Goal: Find specific page/section: Find specific page/section

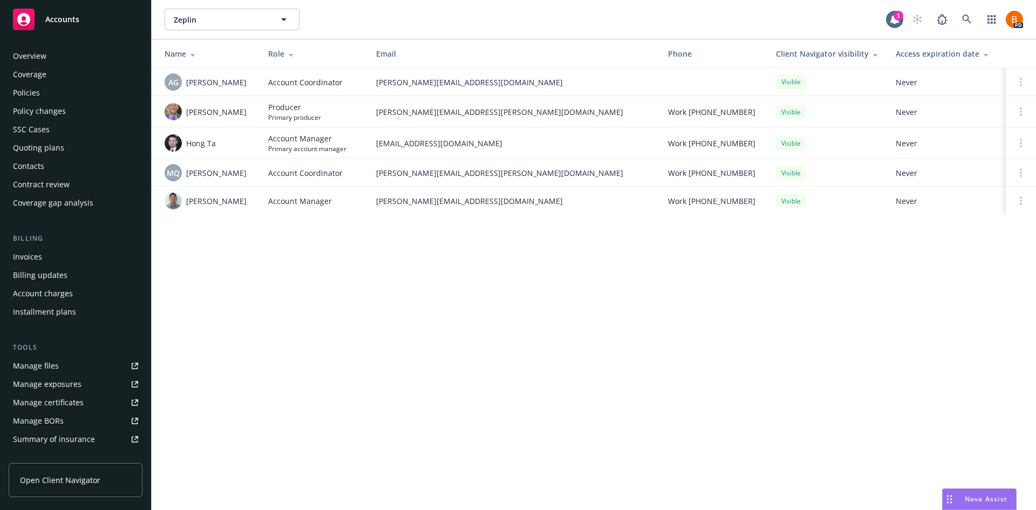
scroll to position [175, 0]
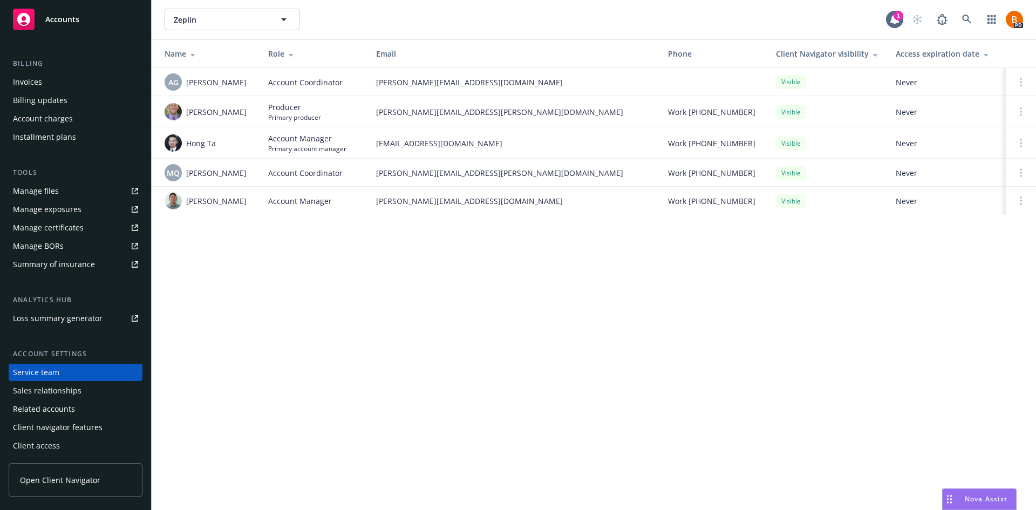
click at [995, 492] on div "Nova Assist" at bounding box center [979, 499] width 73 height 21
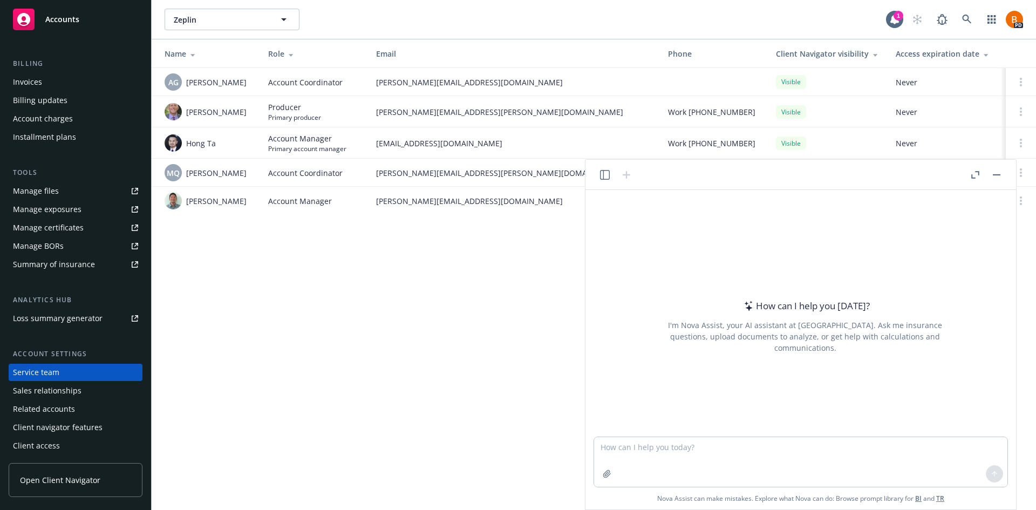
click at [978, 180] on button "button" at bounding box center [975, 174] width 13 height 13
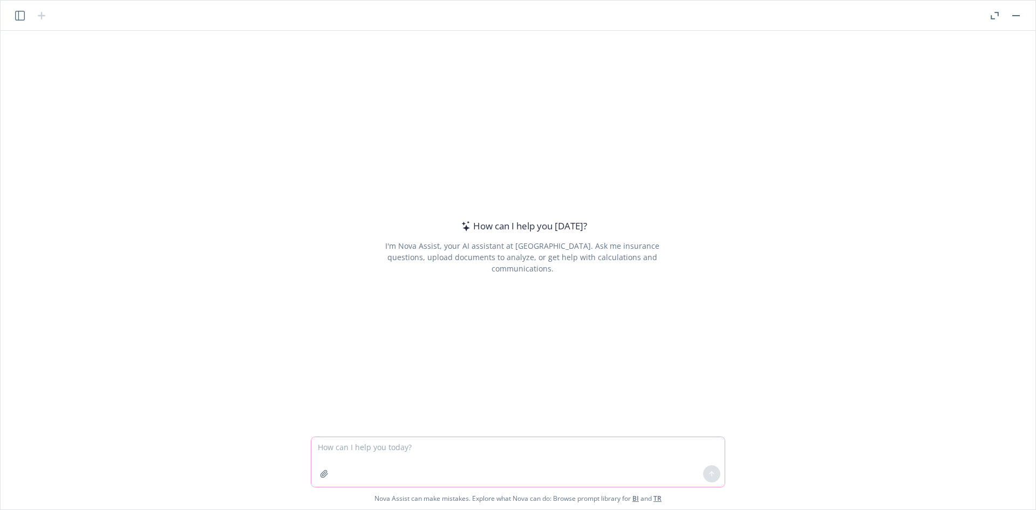
click at [426, 447] on textarea at bounding box center [517, 462] width 413 height 50
type textarea "Why should a company choose to purchase locally placed D&O coverage for interna…"
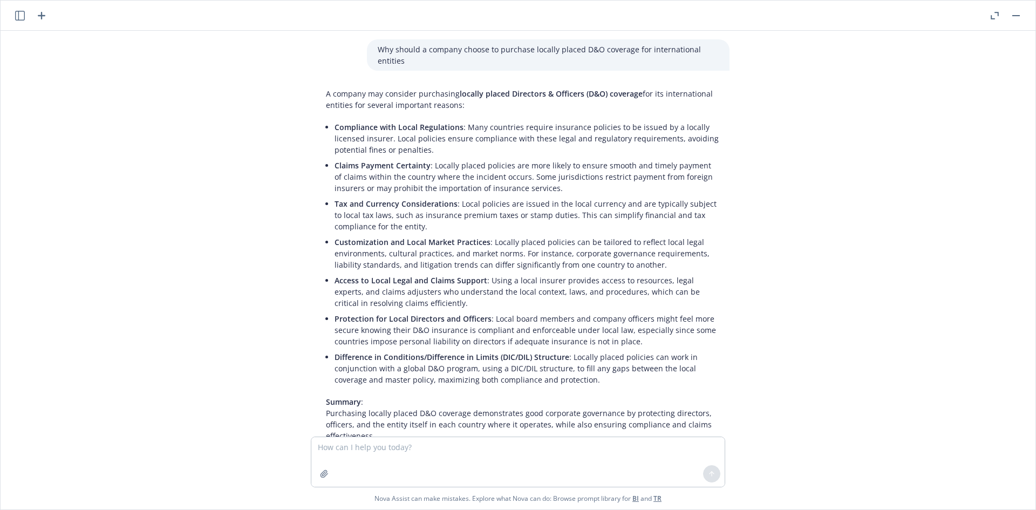
scroll to position [54, 0]
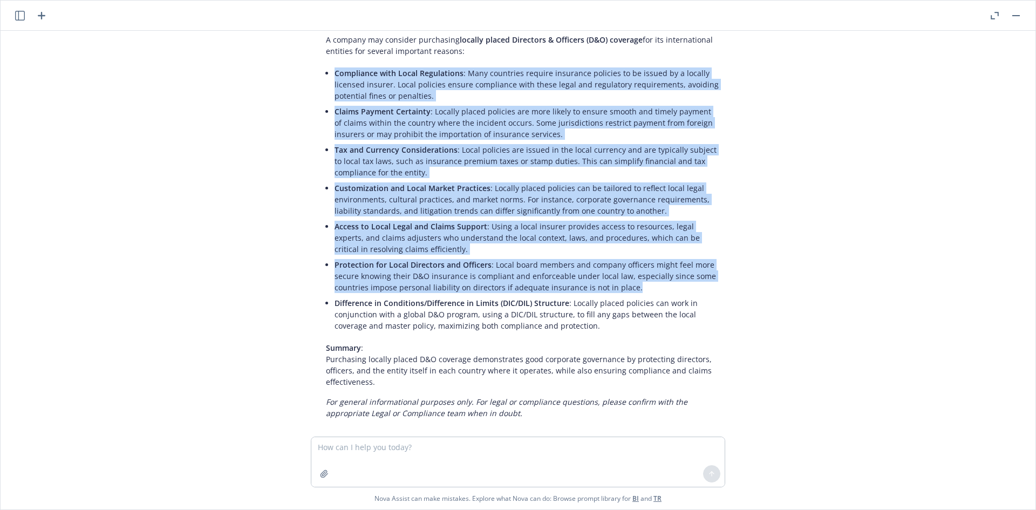
drag, startPoint x: 636, startPoint y: 291, endPoint x: 329, endPoint y: 73, distance: 376.2
click at [329, 73] on div "A company may consider purchasing locally placed Directors & Officers (D&O) cov…" at bounding box center [522, 226] width 415 height 393
copy ul "Compliance with Local Regulations : Many countries require insurance policies t…"
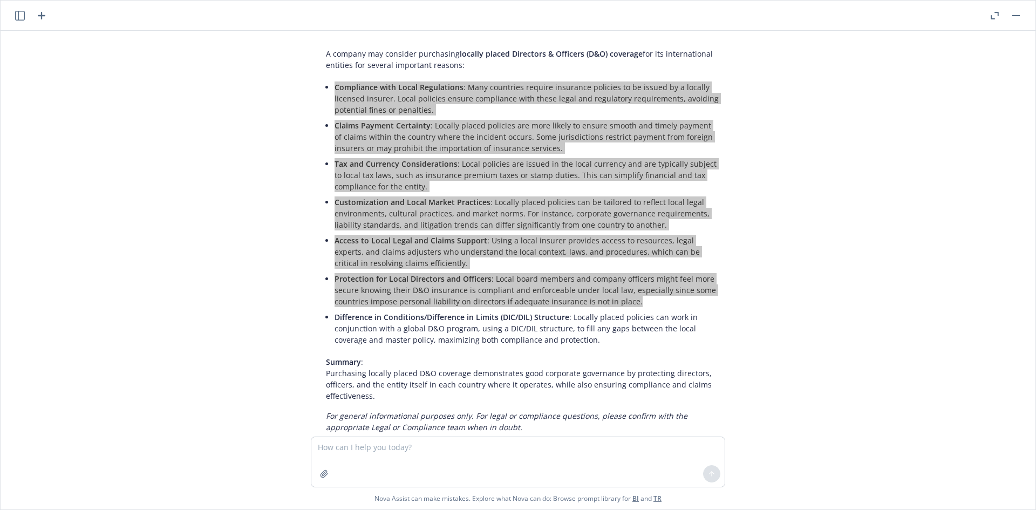
scroll to position [0, 0]
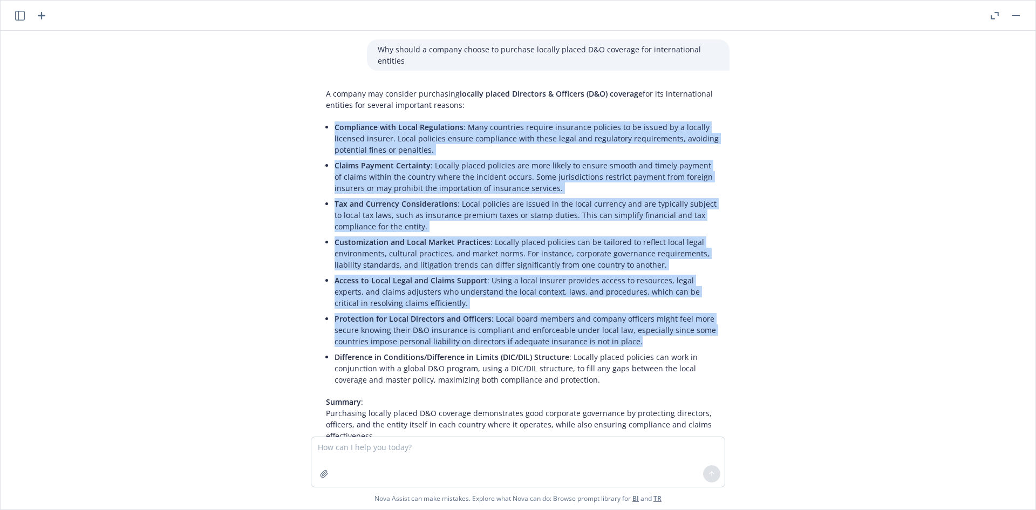
click at [1000, 16] on button "button" at bounding box center [994, 15] width 13 height 13
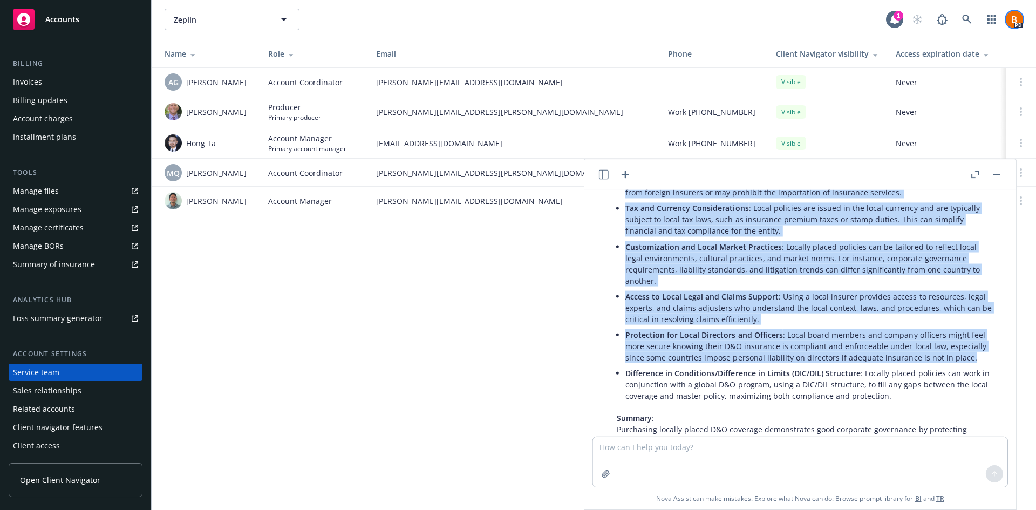
scroll to position [237, 0]
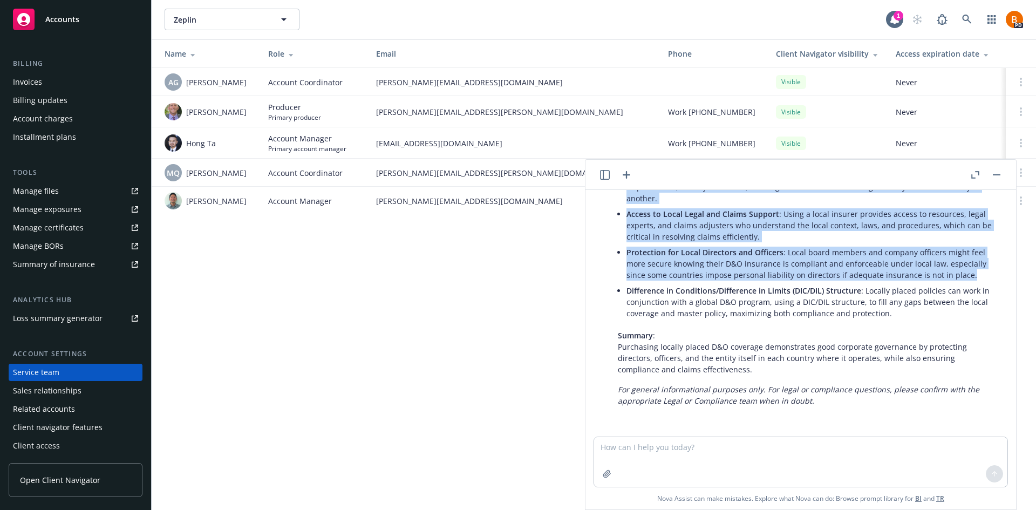
click at [98, 24] on div "Accounts" at bounding box center [75, 20] width 125 height 22
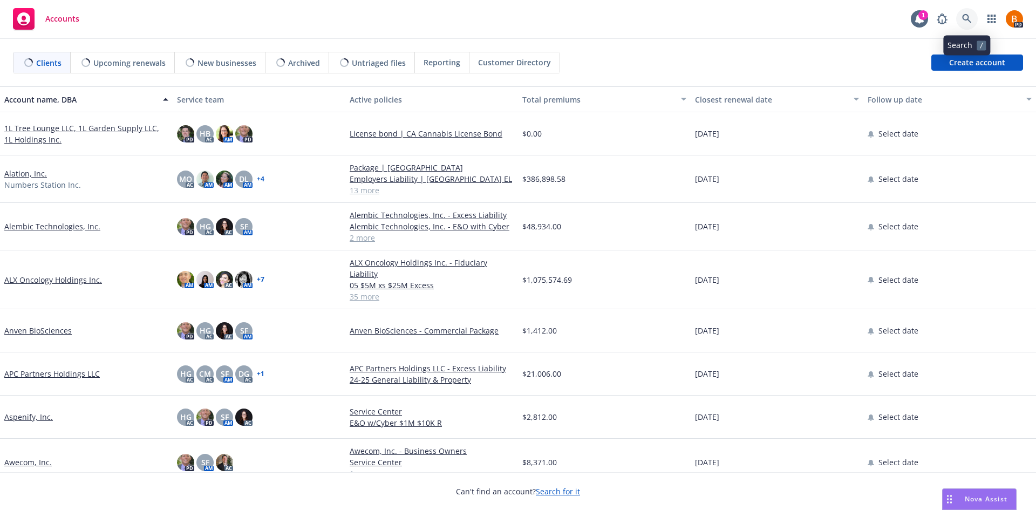
click at [969, 15] on icon at bounding box center [967, 19] width 10 height 10
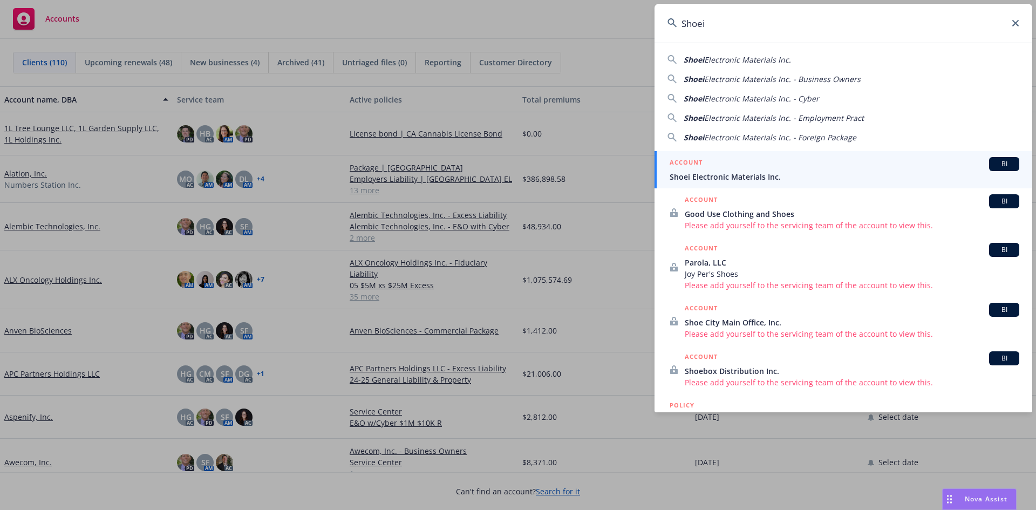
type input "Shoei"
click at [770, 164] on div "ACCOUNT BI" at bounding box center [845, 164] width 350 height 14
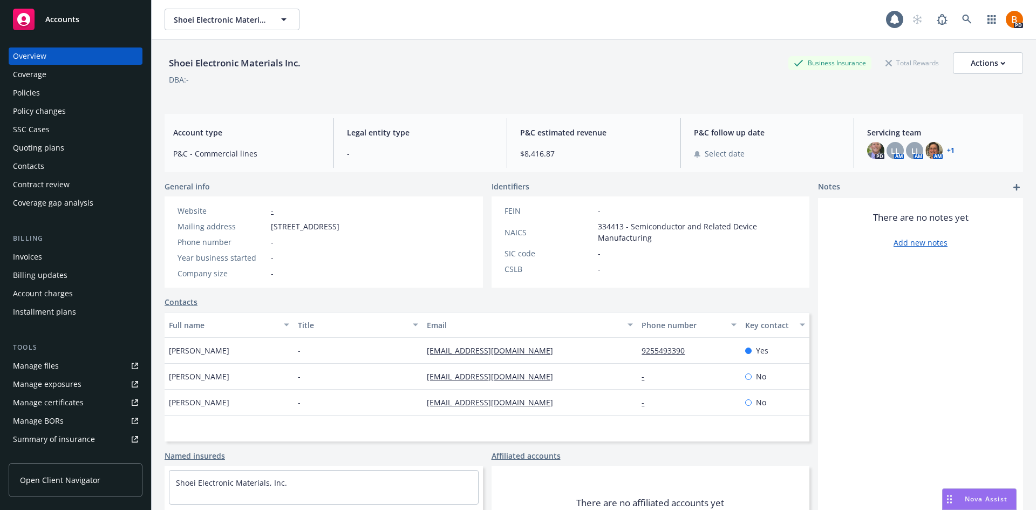
click at [77, 91] on div "Policies" at bounding box center [75, 92] width 125 height 17
